Goal: Transaction & Acquisition: Subscribe to service/newsletter

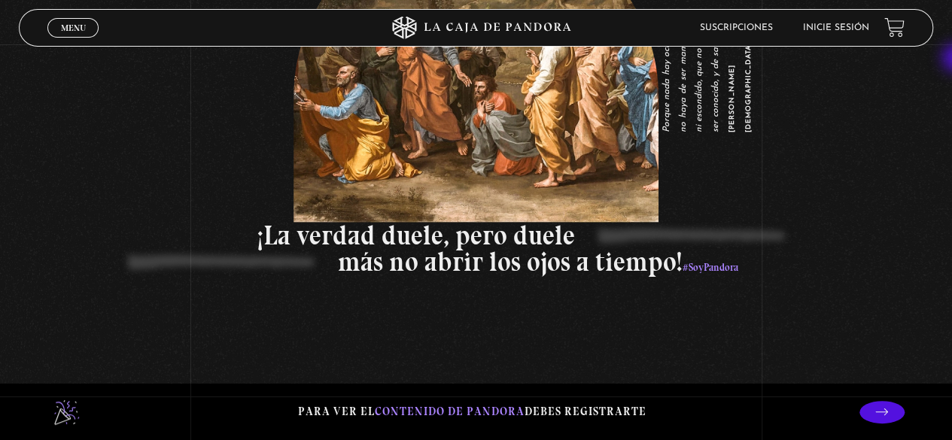
scroll to position [3042, 0]
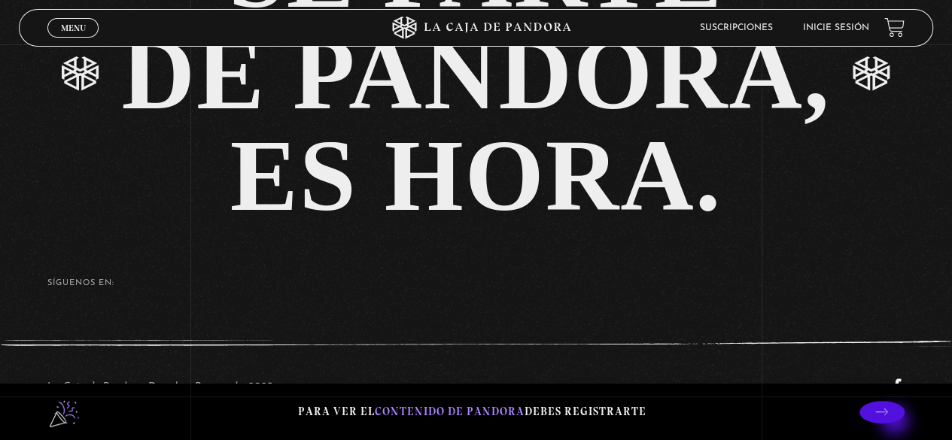
click at [894, 420] on p at bounding box center [882, 412] width 45 height 23
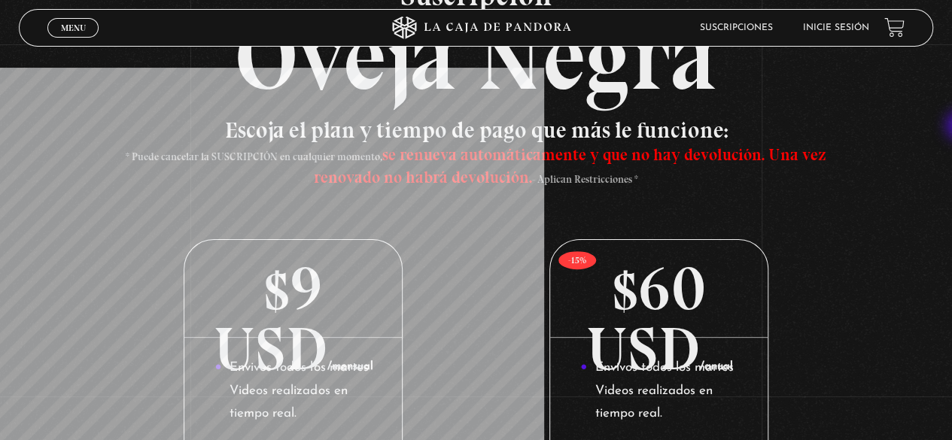
scroll to position [87, 0]
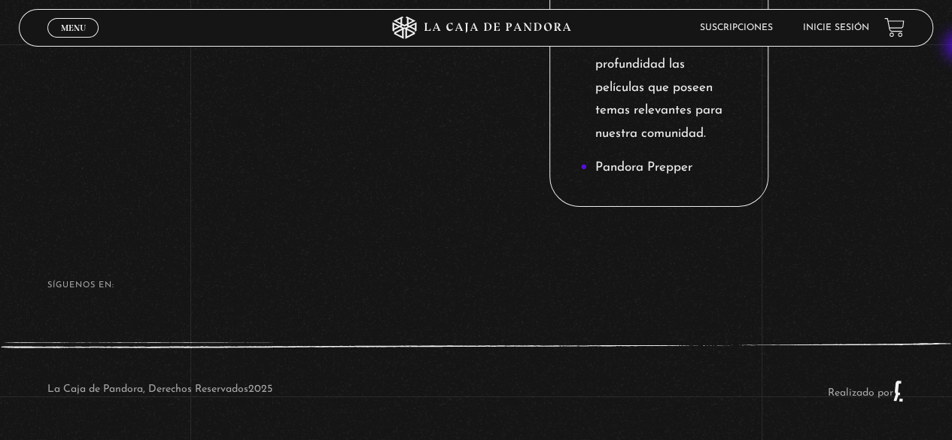
scroll to position [0, 0]
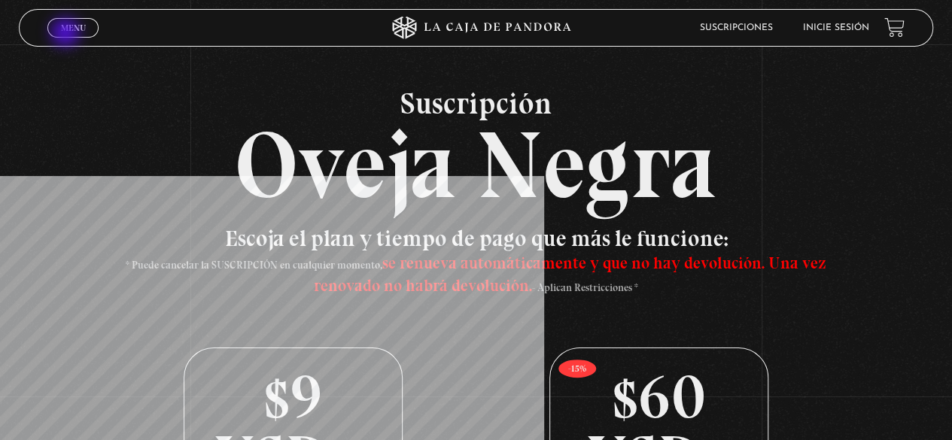
click at [67, 34] on link "Menu Cerrar" at bounding box center [72, 28] width 51 height 20
